Goal: Register for event/course

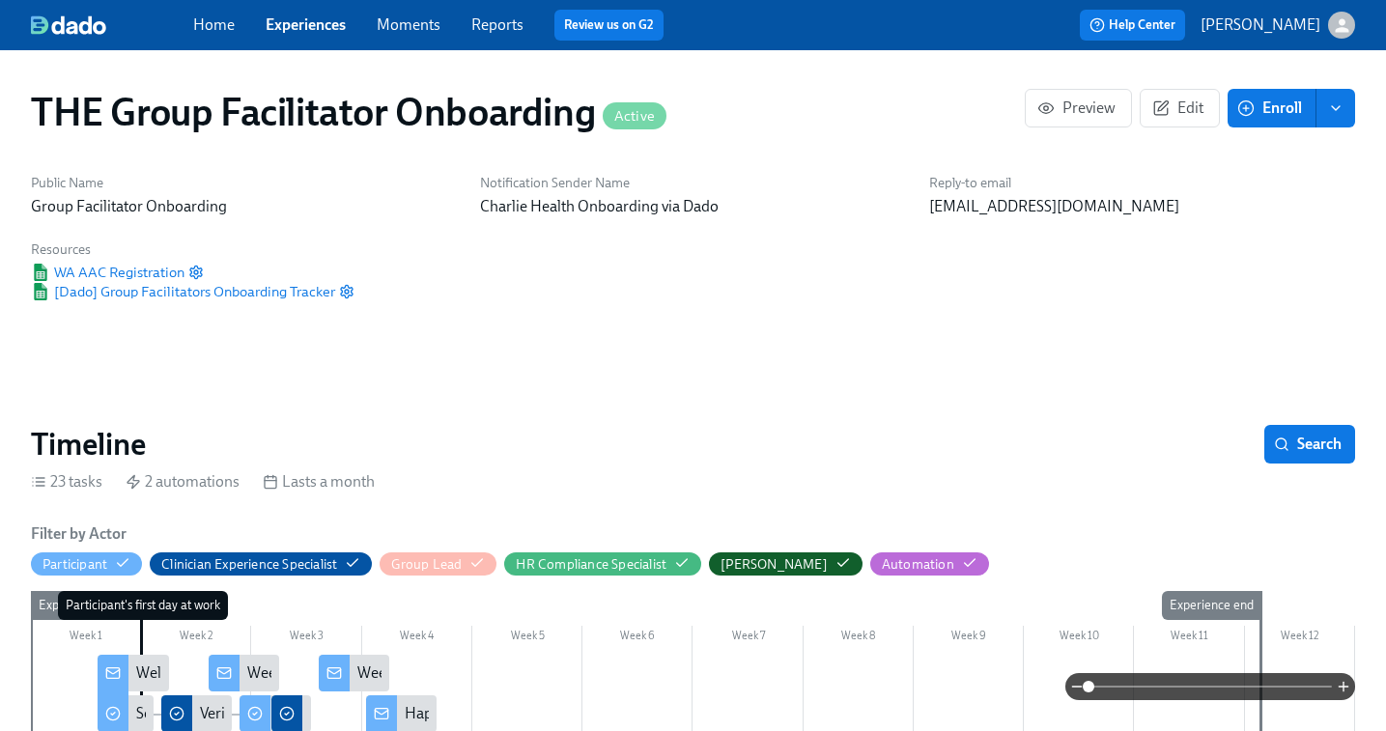
click at [304, 16] on link "Experiences" at bounding box center [306, 24] width 80 height 18
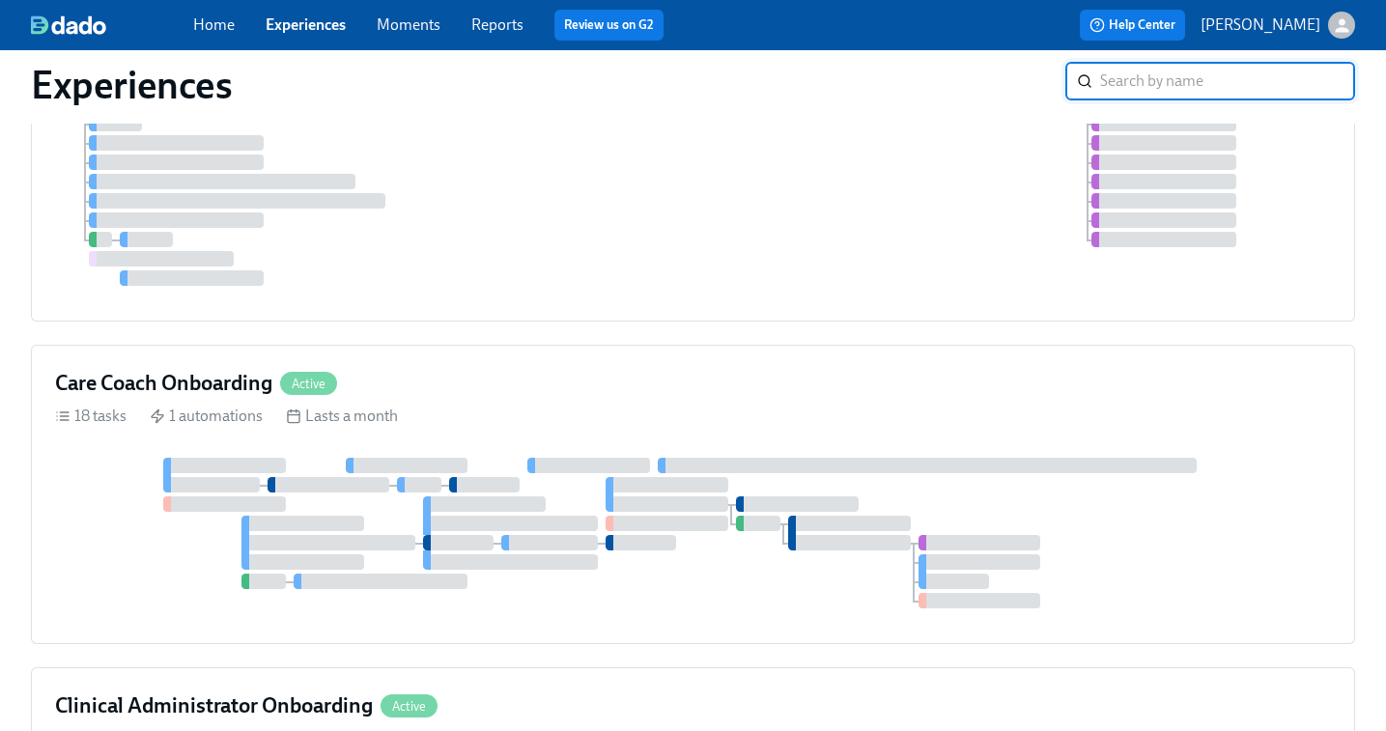
scroll to position [519, 0]
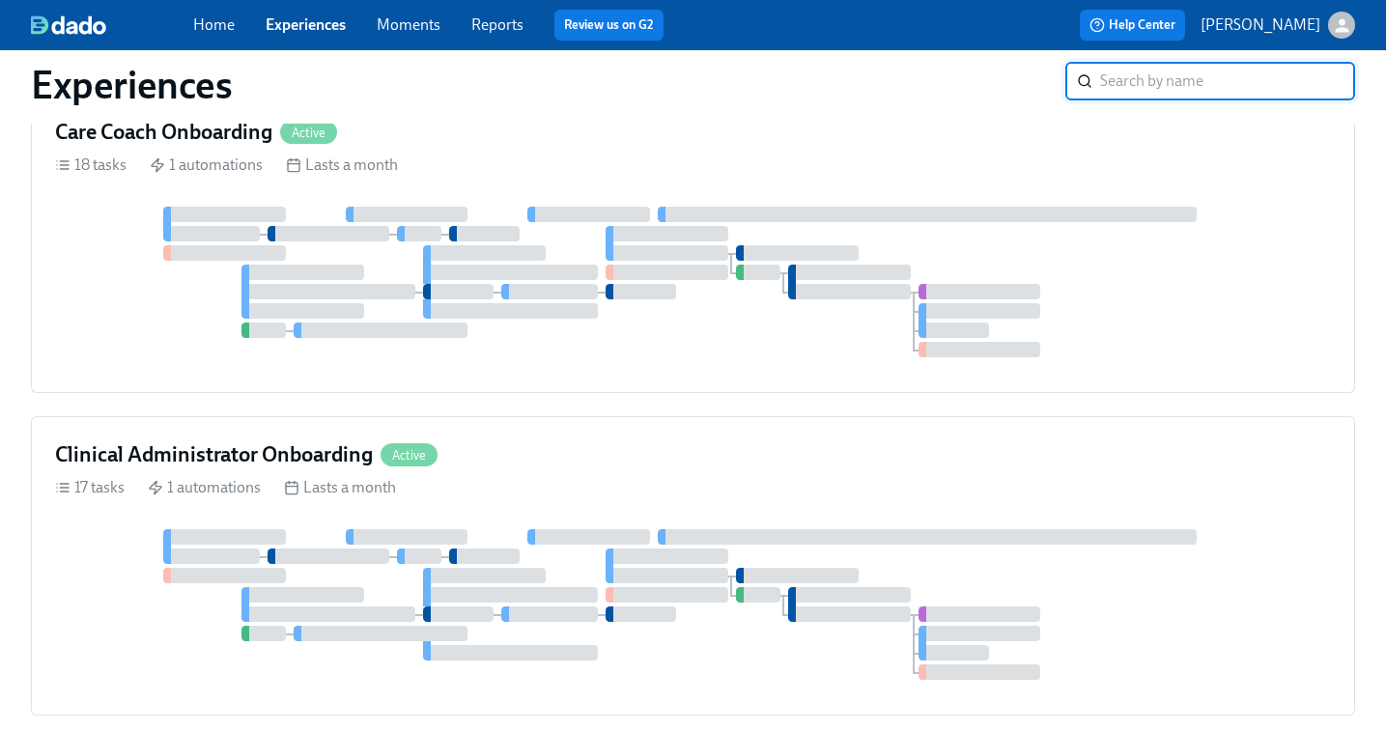
click at [913, 303] on div at bounding box center [914, 310] width 2 height 23
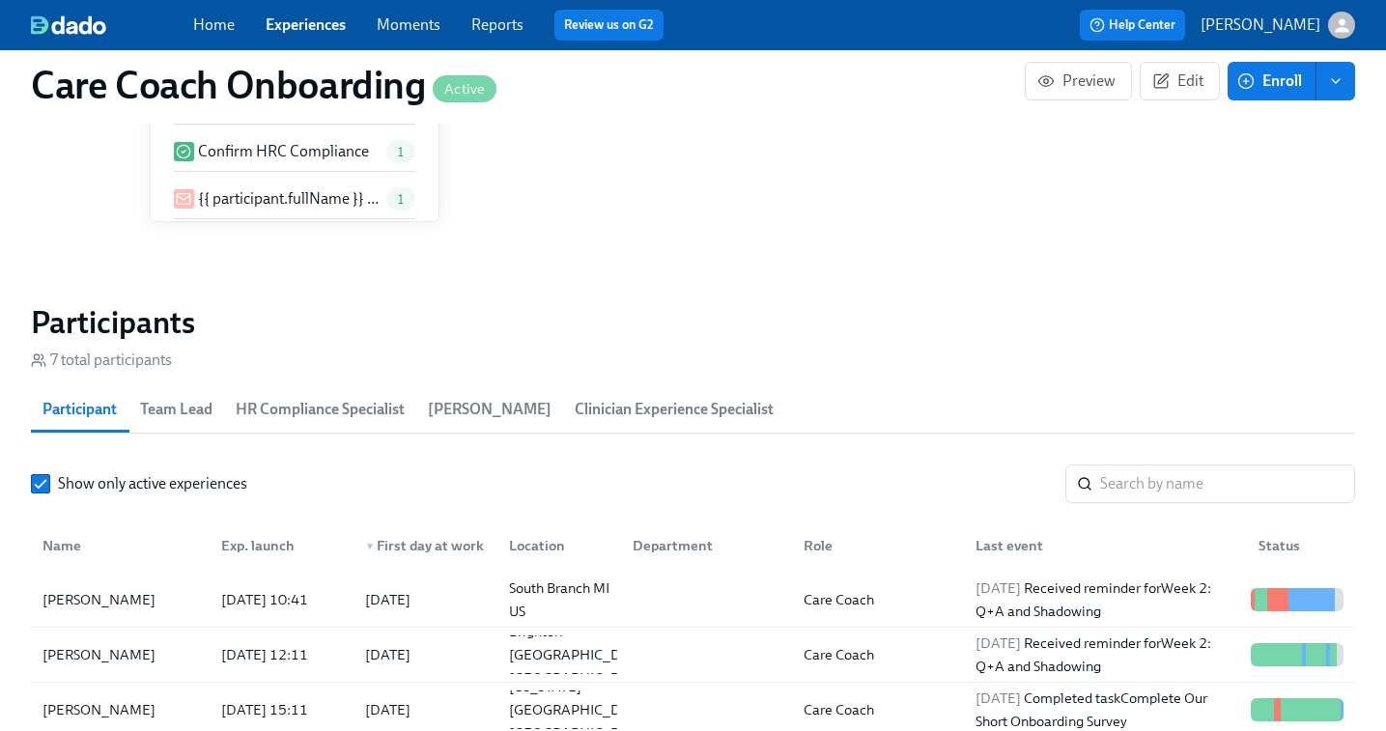
scroll to position [1559, 0]
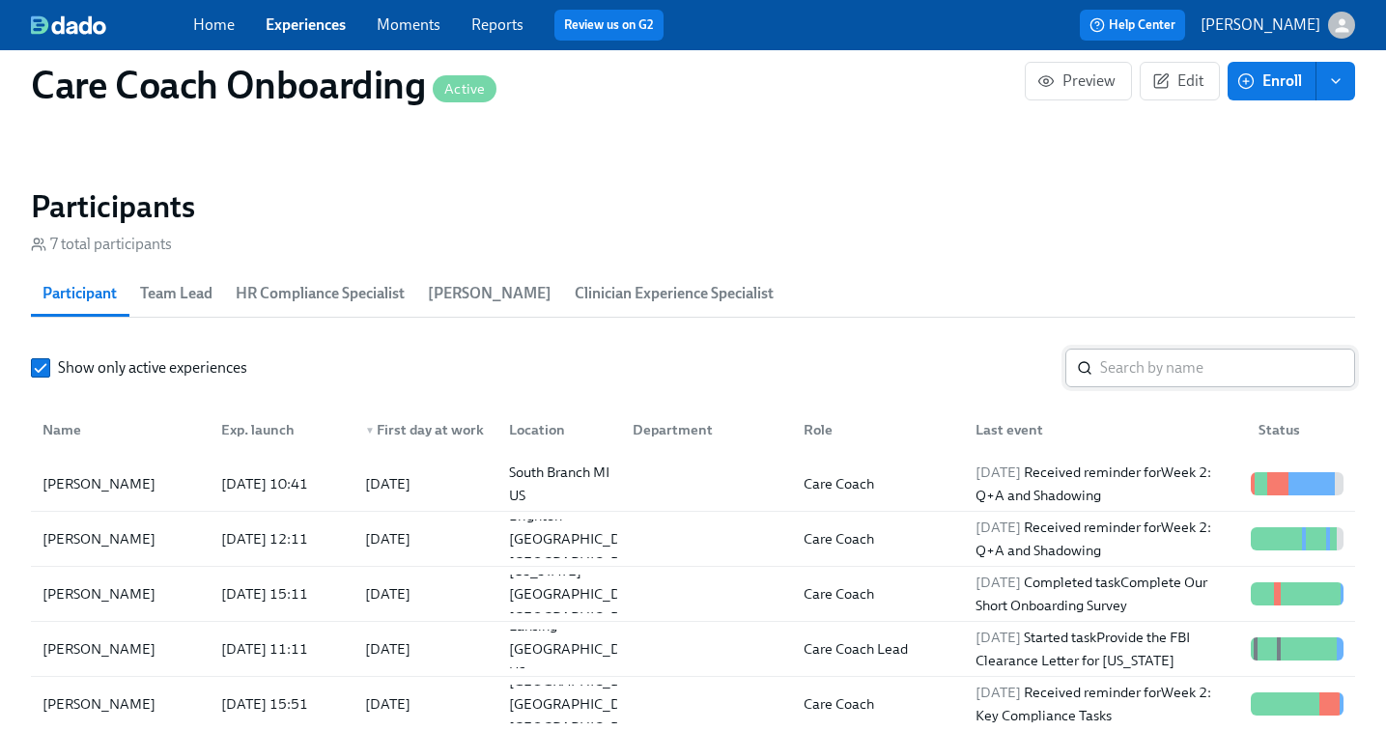
click at [1164, 377] on input "search" at bounding box center [1227, 368] width 255 height 39
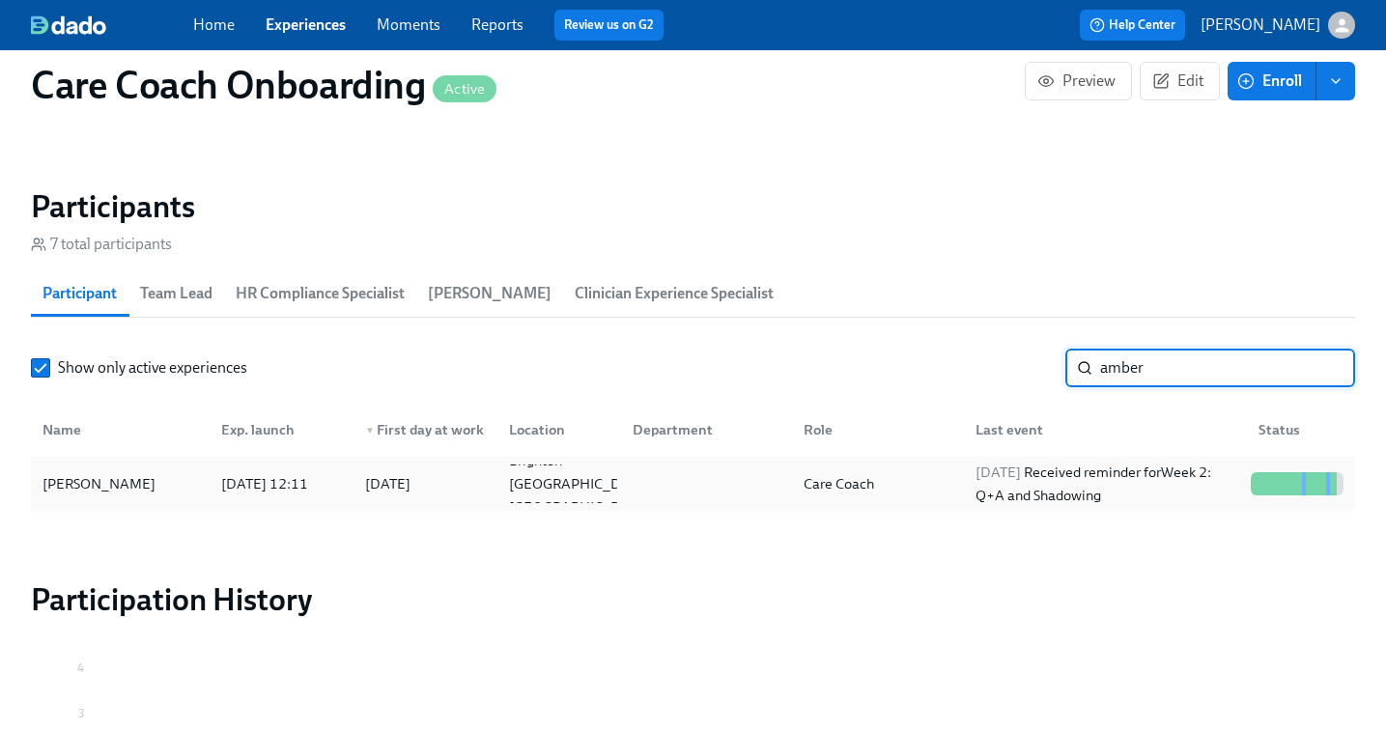
type input "amber"
click at [1021, 479] on span "[DATE]" at bounding box center [998, 472] width 45 height 17
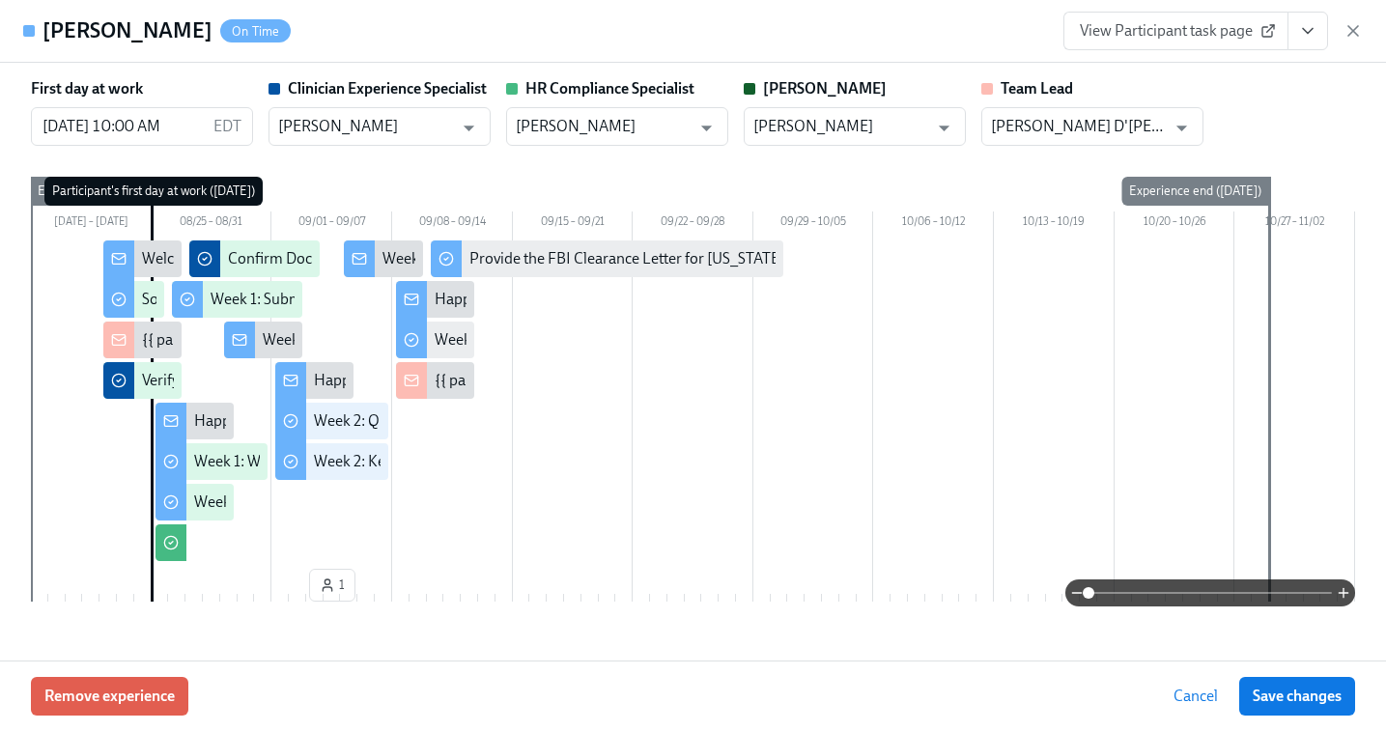
click at [1231, 32] on span "View Participant task page" at bounding box center [1176, 30] width 192 height 19
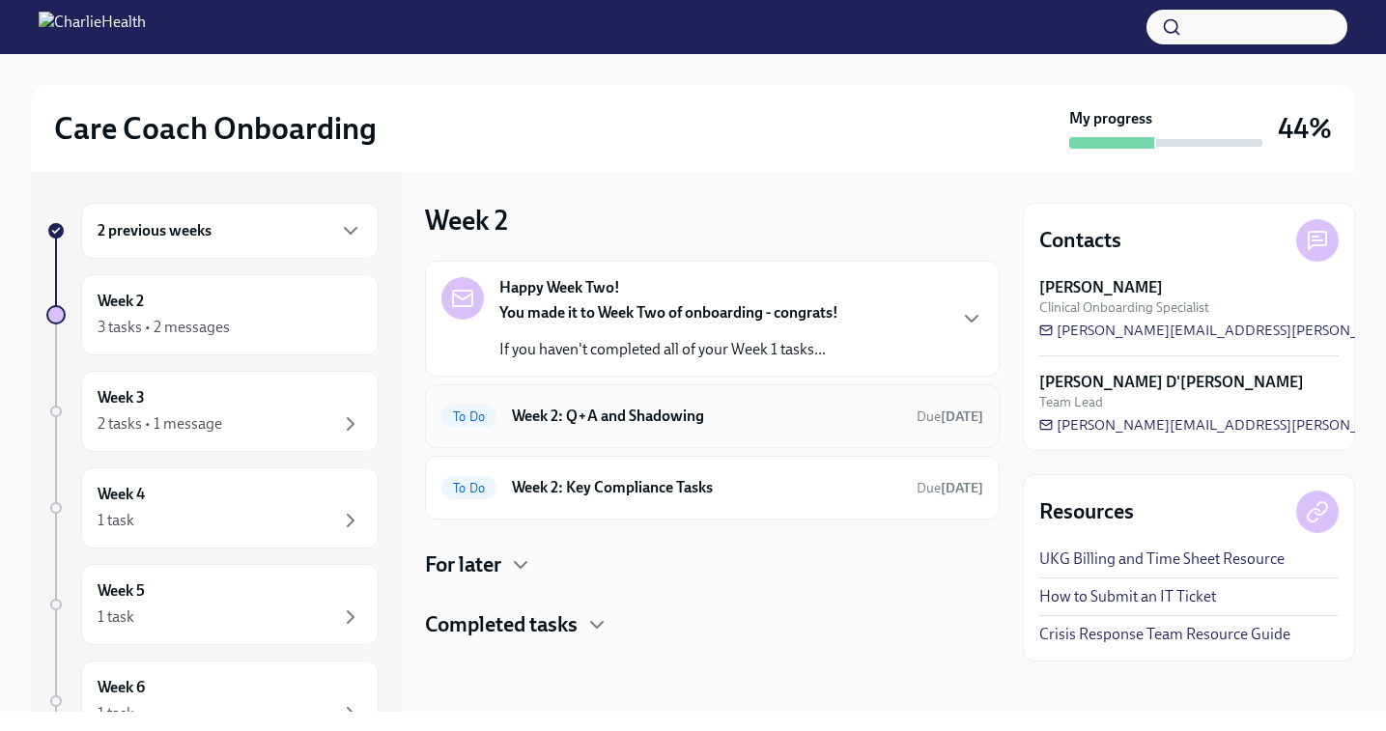
click at [592, 425] on h6 "Week 2: Q+A and Shadowing" at bounding box center [706, 416] width 389 height 21
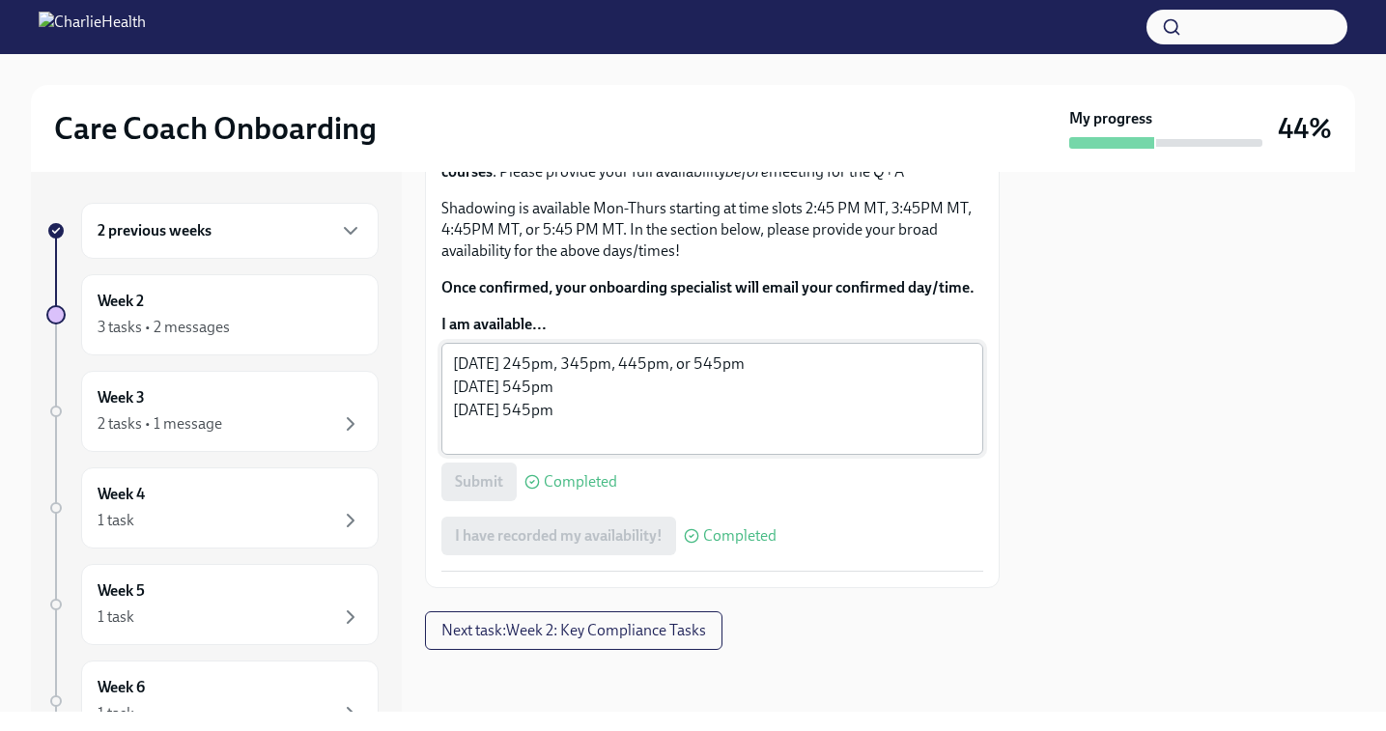
scroll to position [1192, 0]
drag, startPoint x: 451, startPoint y: 451, endPoint x: 682, endPoint y: 453, distance: 230.9
click at [682, 453] on div "Tuesday September 9, 2025 245pm, 345pm, 445pm, or 545pm Wednesday September 10,…" at bounding box center [712, 399] width 542 height 112
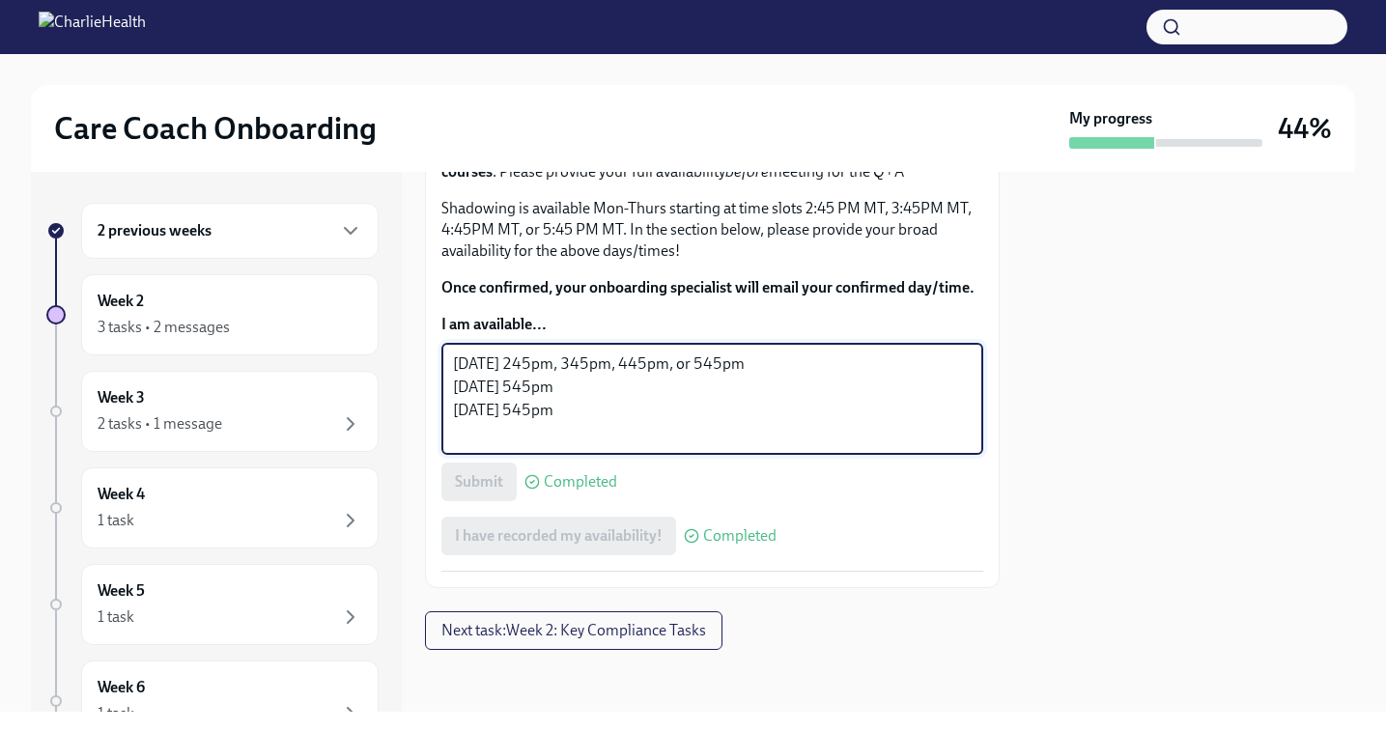
drag, startPoint x: 688, startPoint y: 453, endPoint x: 451, endPoint y: 453, distance: 236.7
click at [451, 453] on div "Tuesday September 9, 2025 245pm, 345pm, 445pm, or 545pm Wednesday September 10,…" at bounding box center [712, 399] width 542 height 112
